Goal: Information Seeking & Learning: Learn about a topic

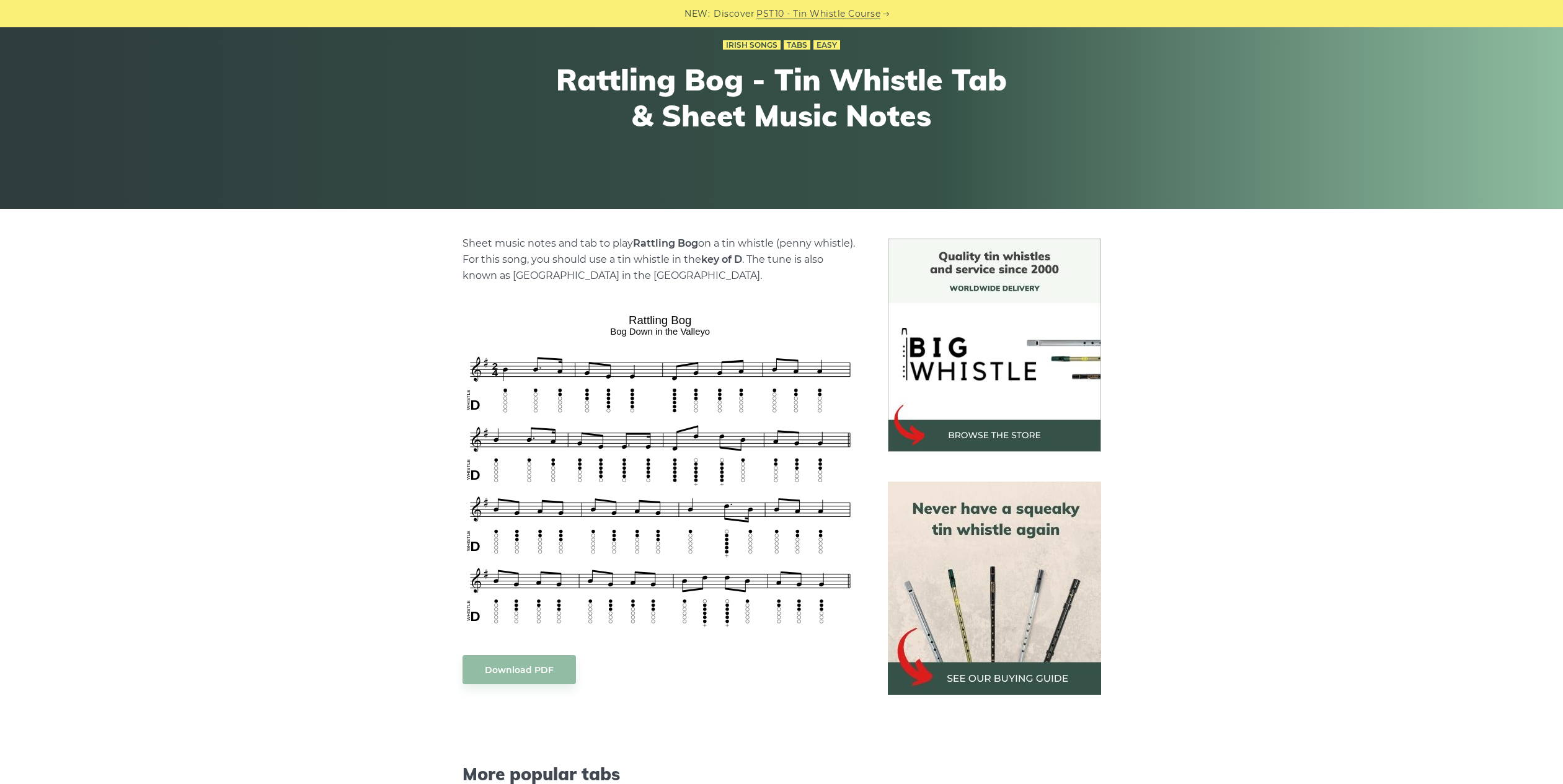
scroll to position [124, 0]
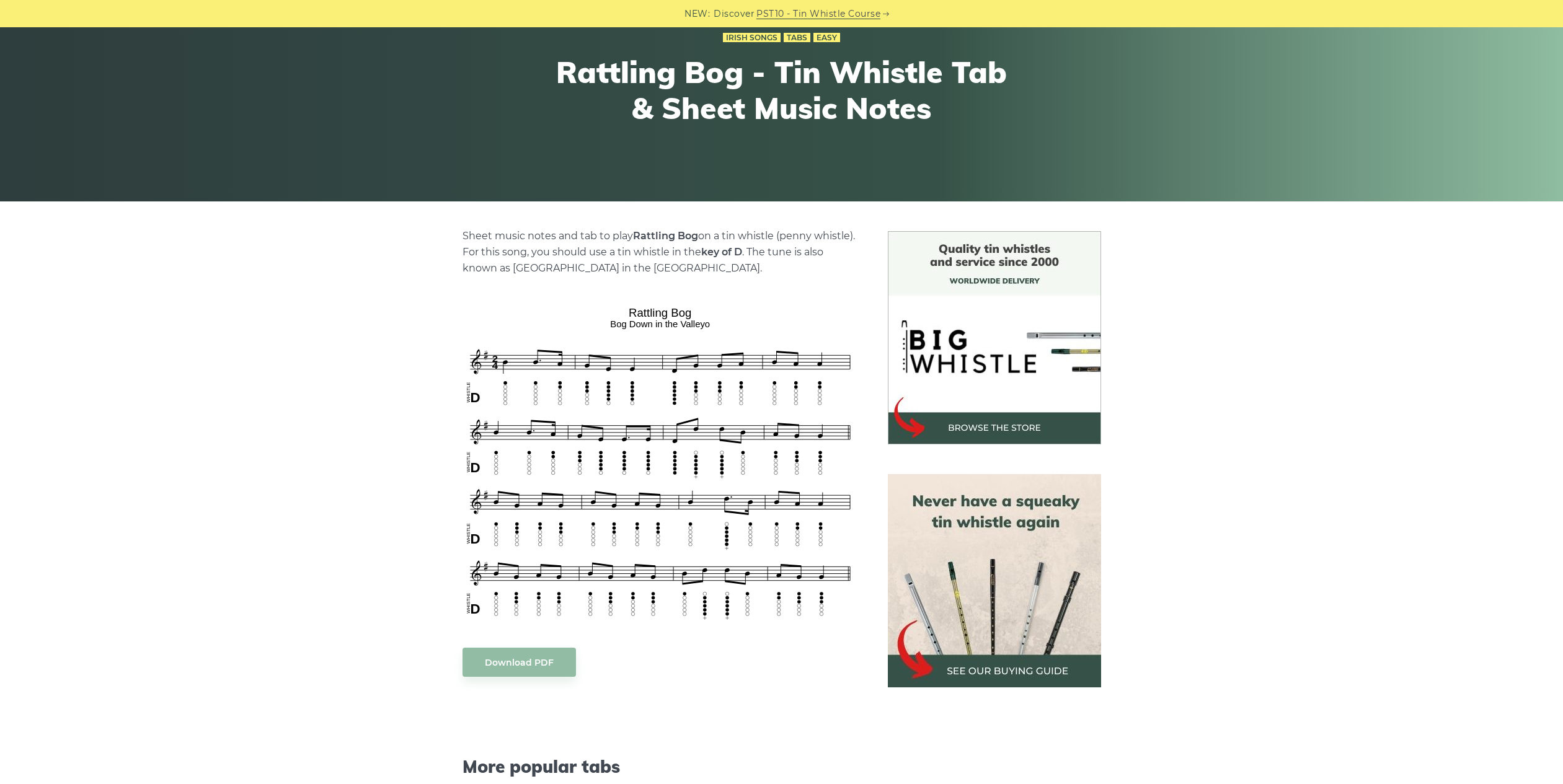
click at [986, 667] on img at bounding box center [995, 581] width 213 height 213
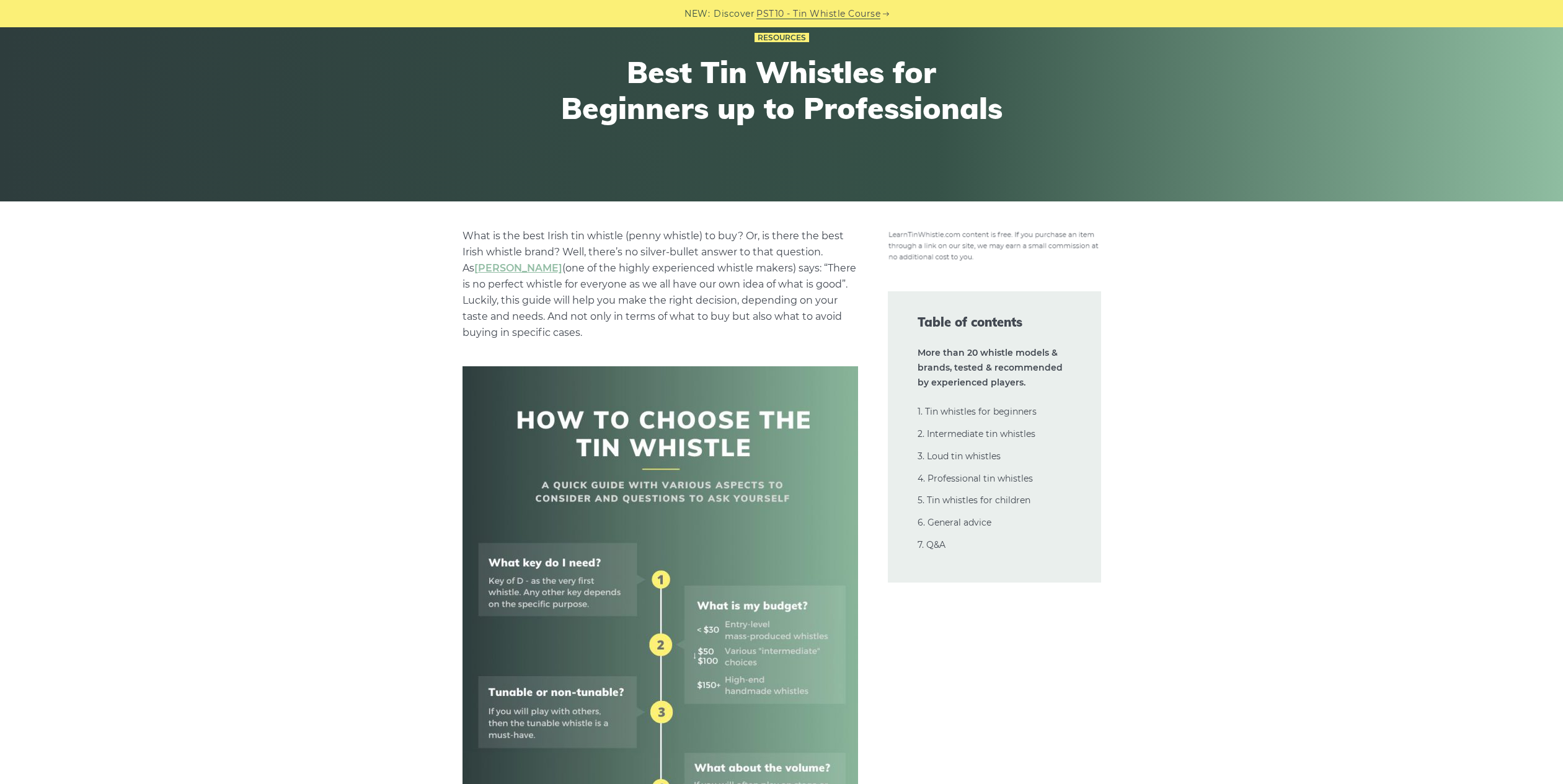
click at [989, 411] on link "1. Tin whistles for beginners" at bounding box center [977, 411] width 119 height 11
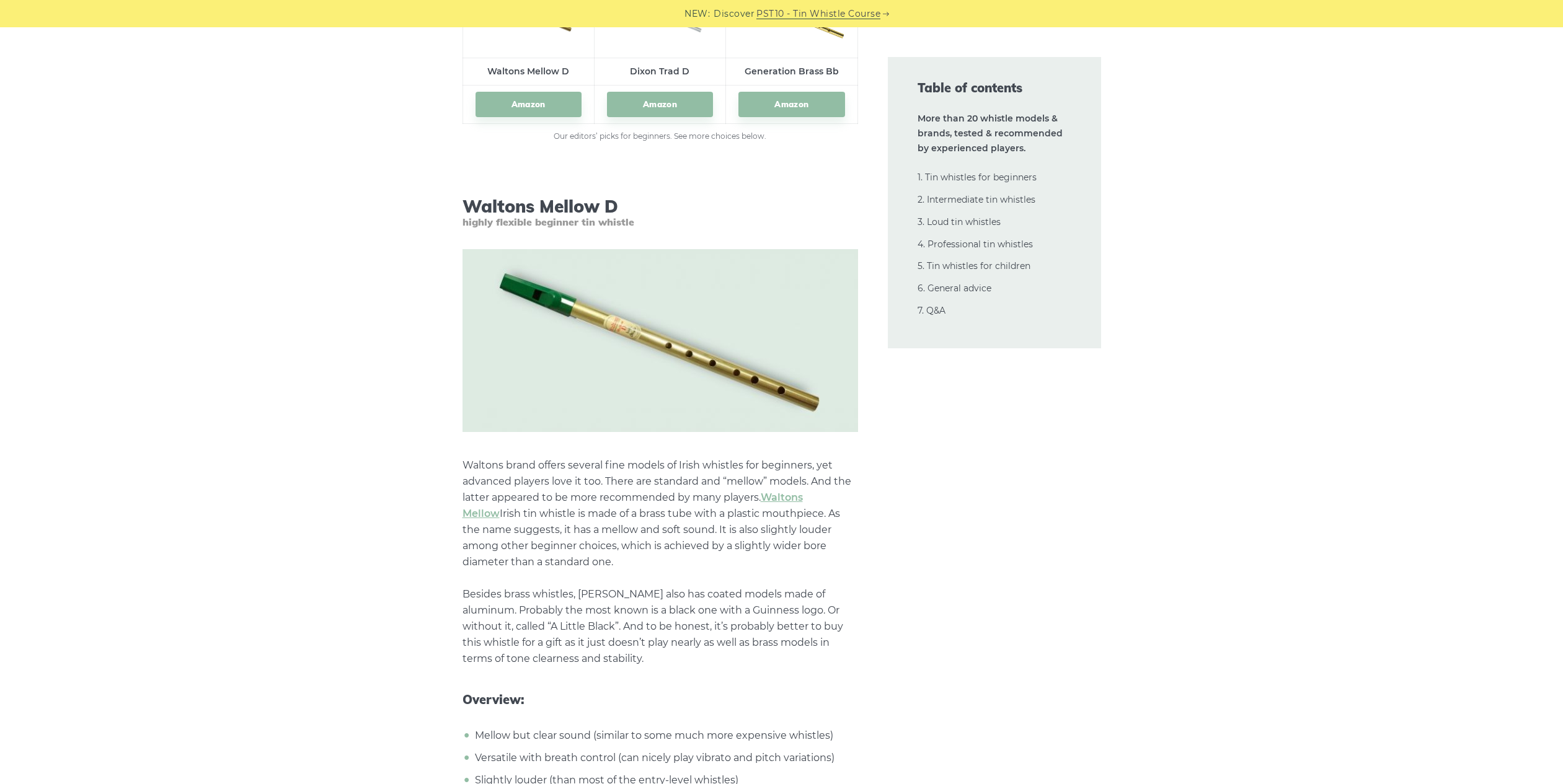
scroll to position [1971, 0]
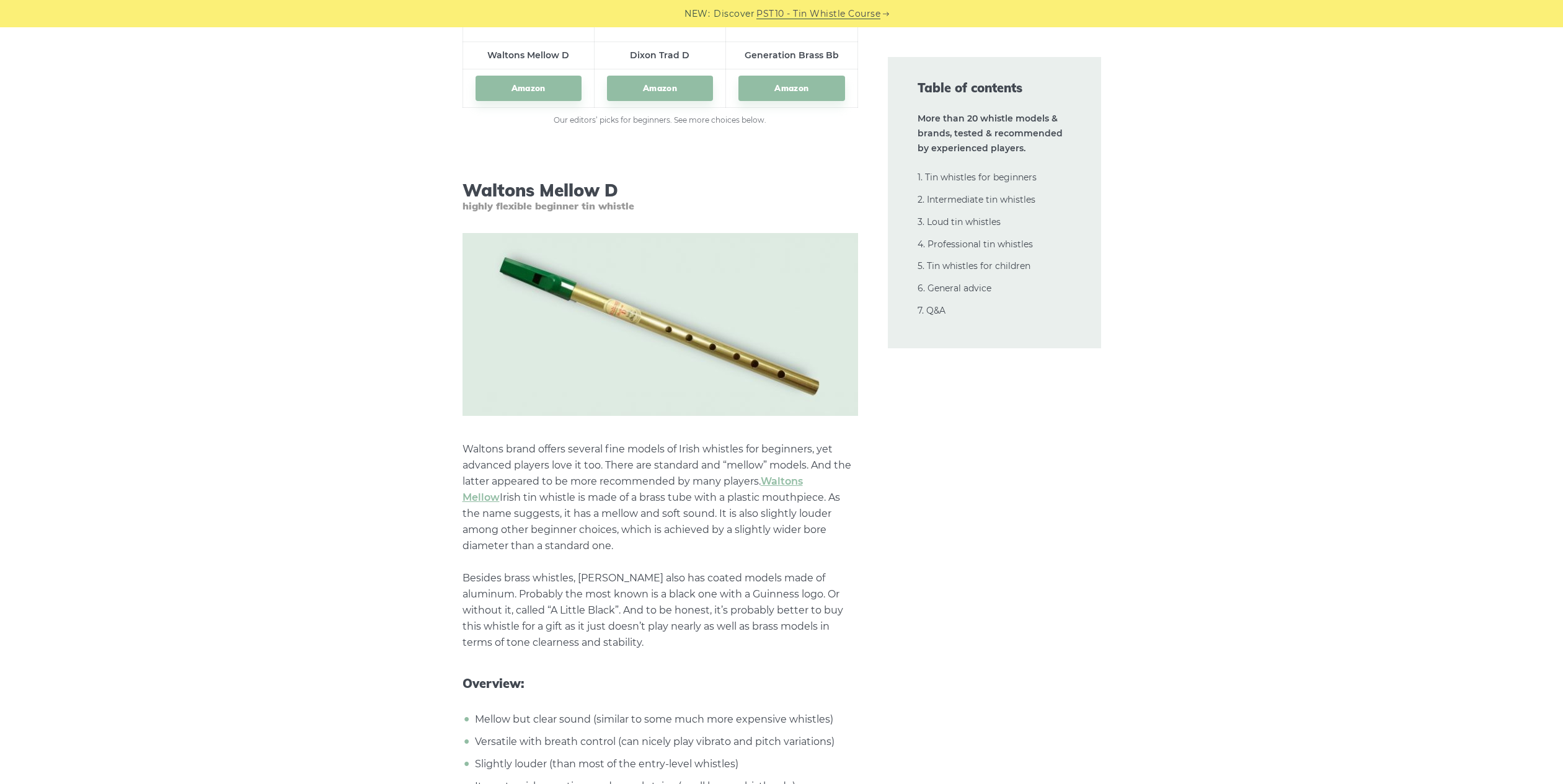
click at [803, 478] on link "Waltons Mellow" at bounding box center [633, 490] width 340 height 28
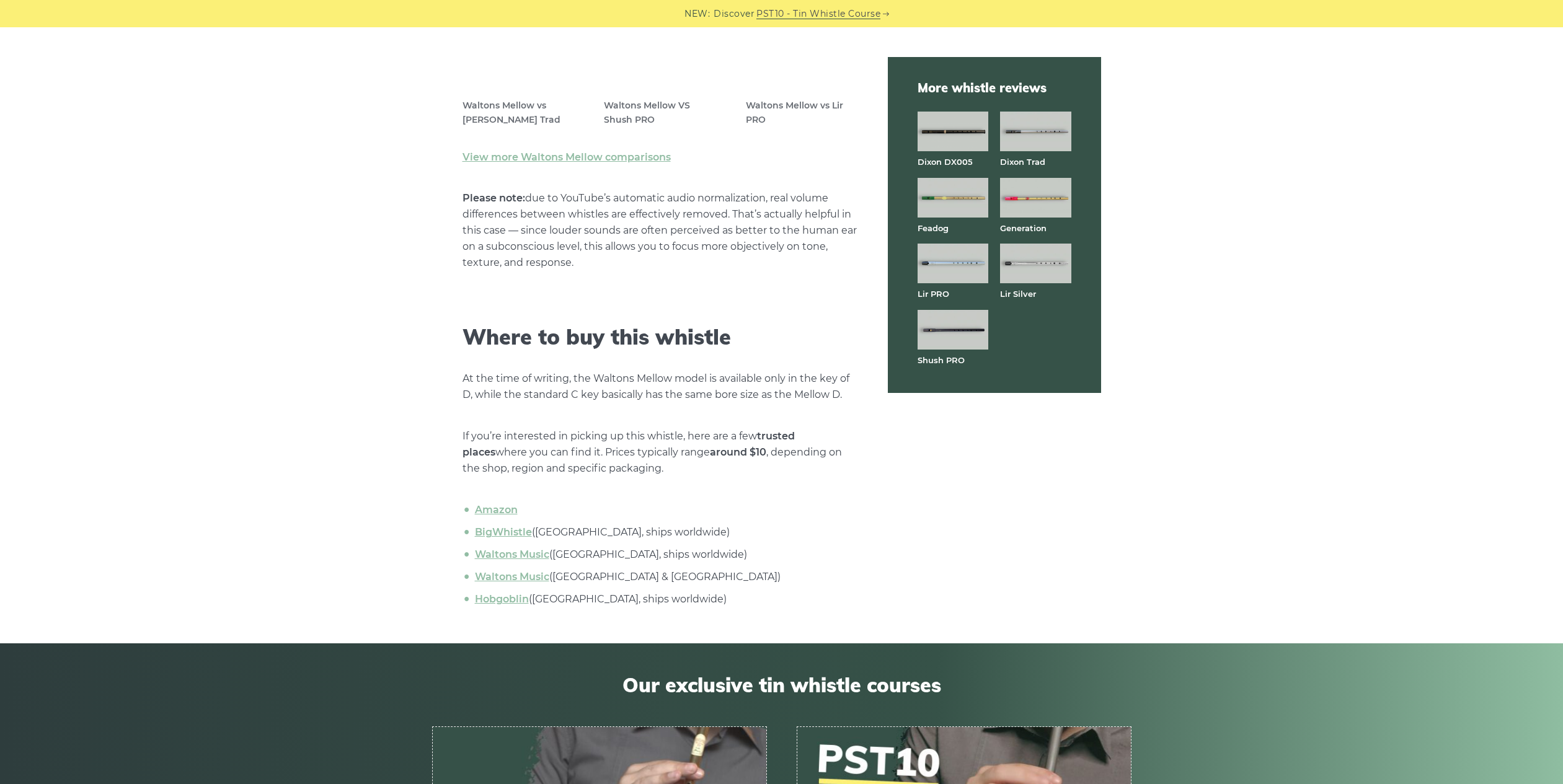
scroll to position [3844, 0]
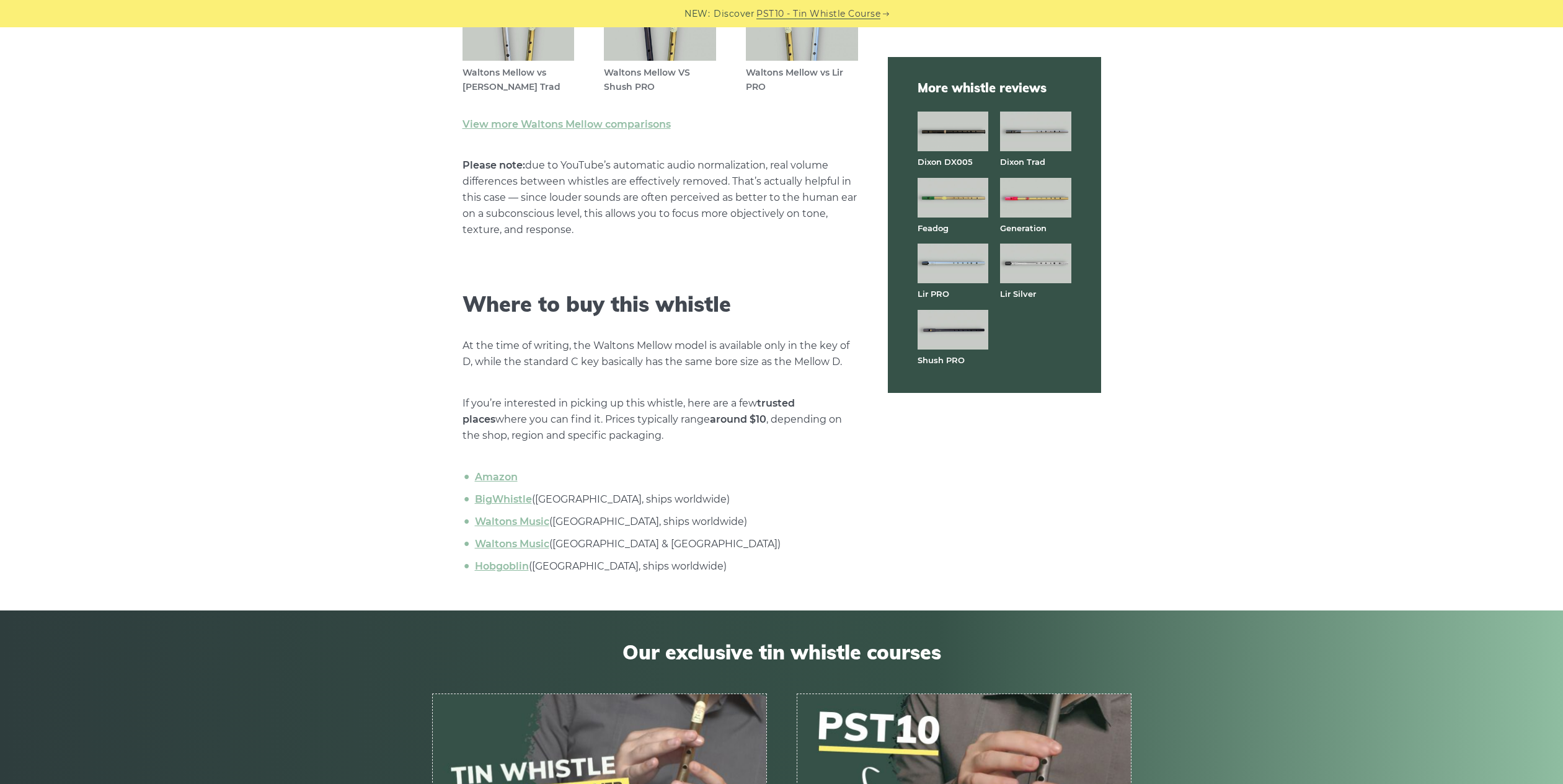
click at [947, 334] on img at bounding box center [953, 329] width 70 height 40
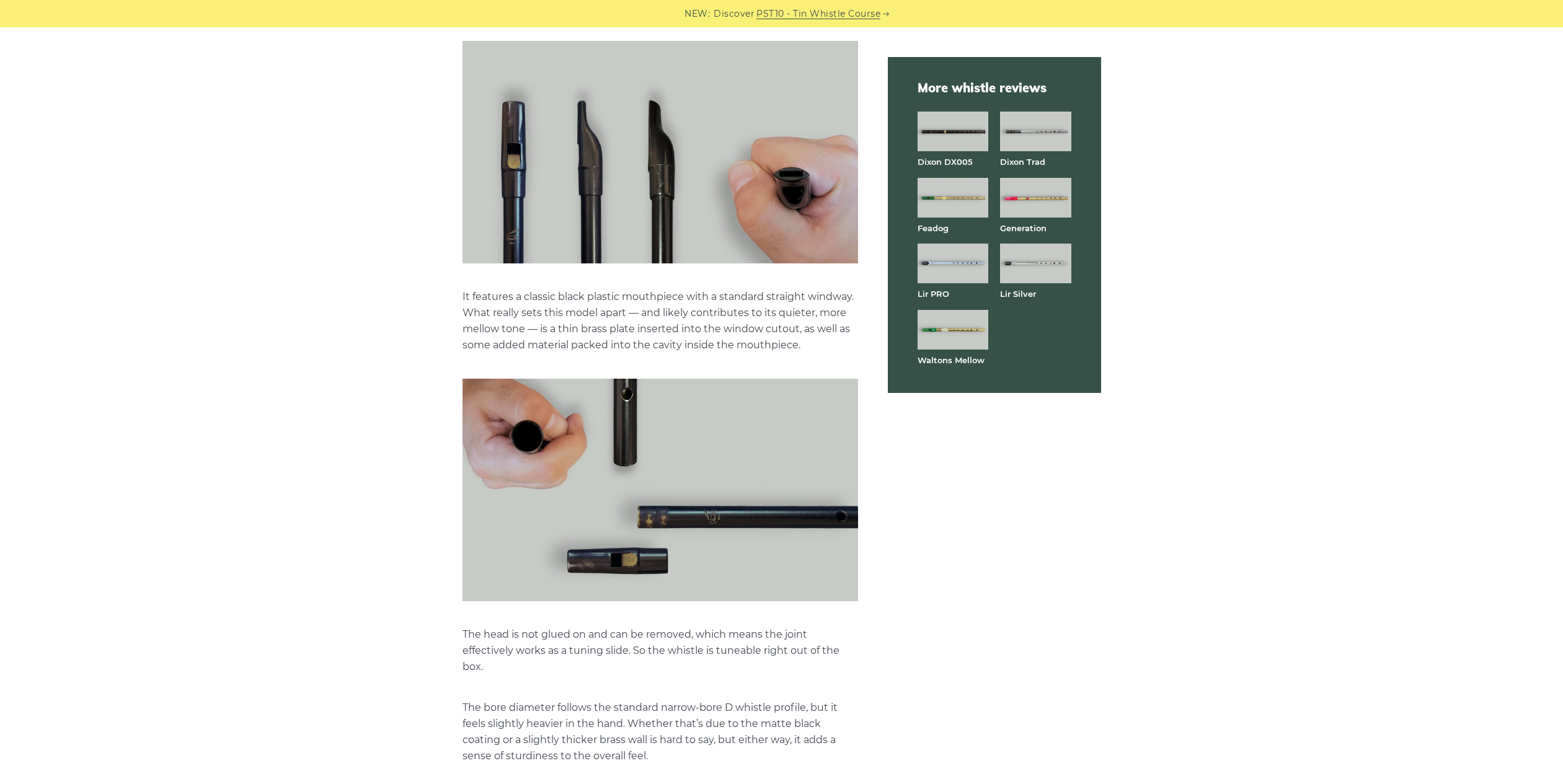
scroll to position [1364, 0]
